Goal: Task Accomplishment & Management: Manage account settings

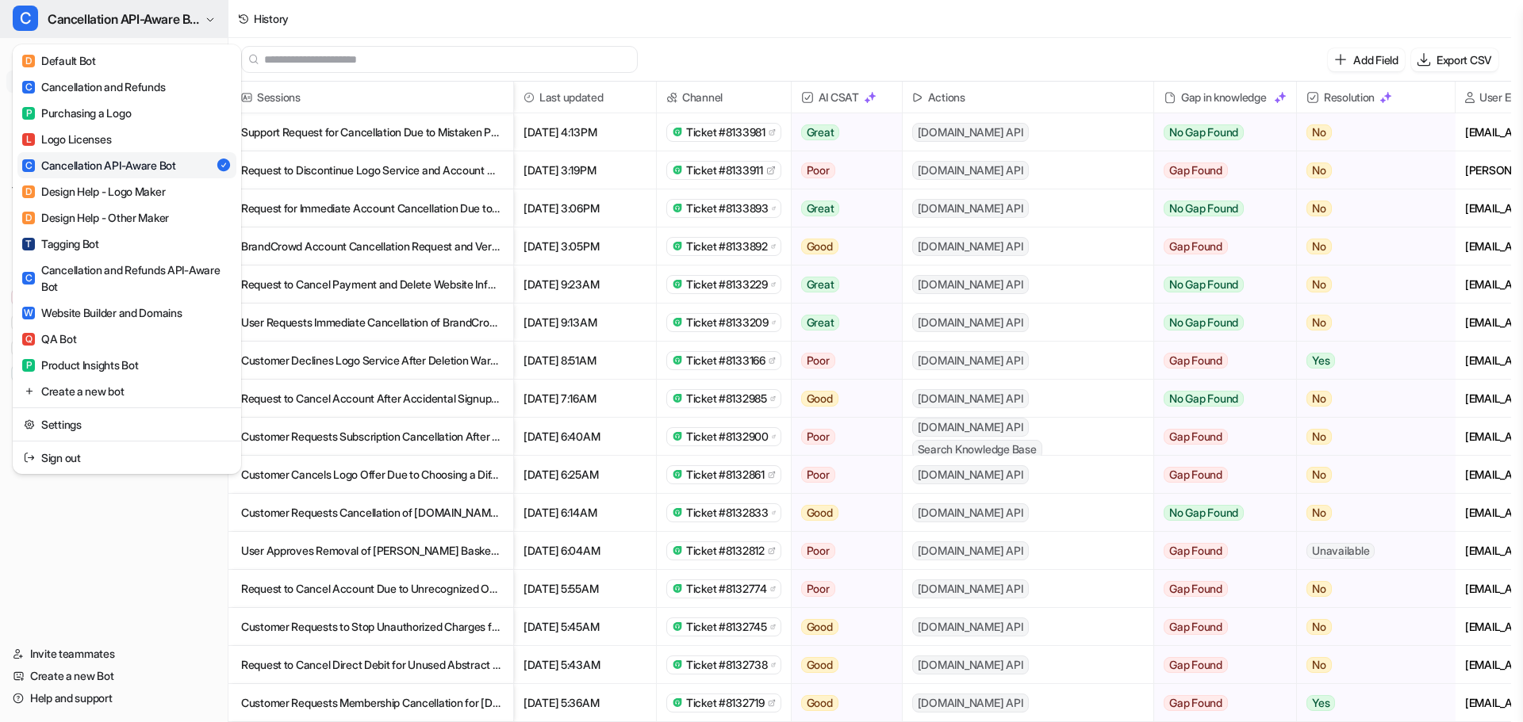
click at [167, 15] on span "Cancellation API-Aware Bot" at bounding box center [124, 19] width 153 height 22
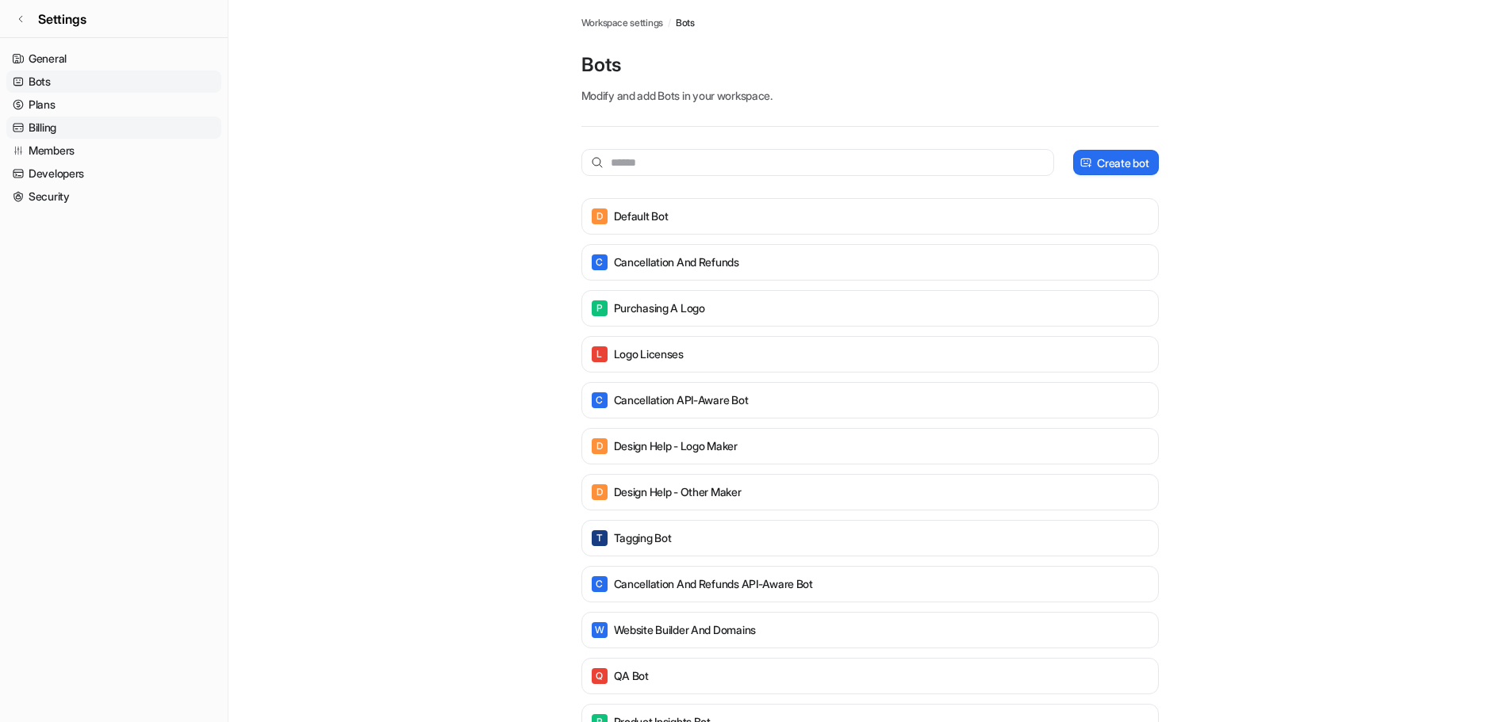
click at [44, 125] on link "Billing" at bounding box center [113, 128] width 215 height 22
